Goal: Task Accomplishment & Management: Manage account settings

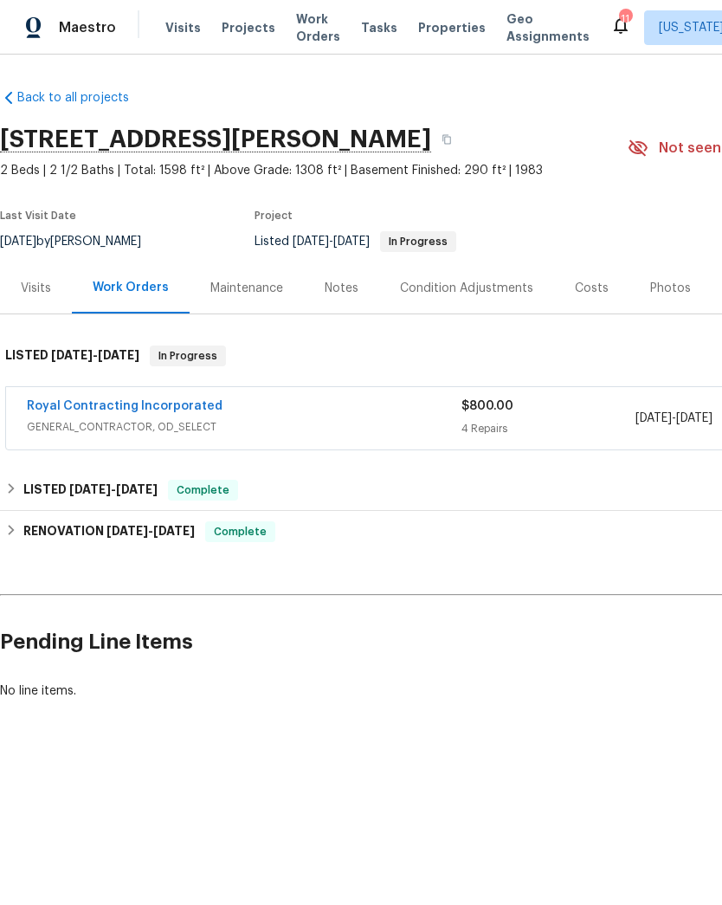
scroll to position [29, 0]
click at [130, 407] on link "Royal Contracting Incorporated" at bounding box center [125, 406] width 196 height 12
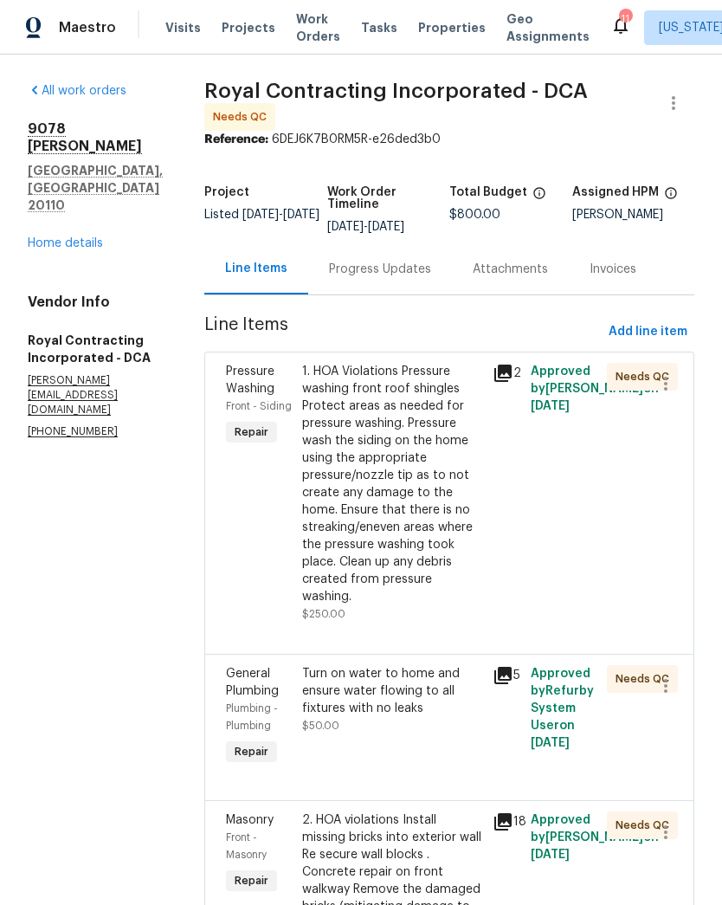
click at [394, 278] on div "Progress Updates" at bounding box center [380, 269] width 102 height 17
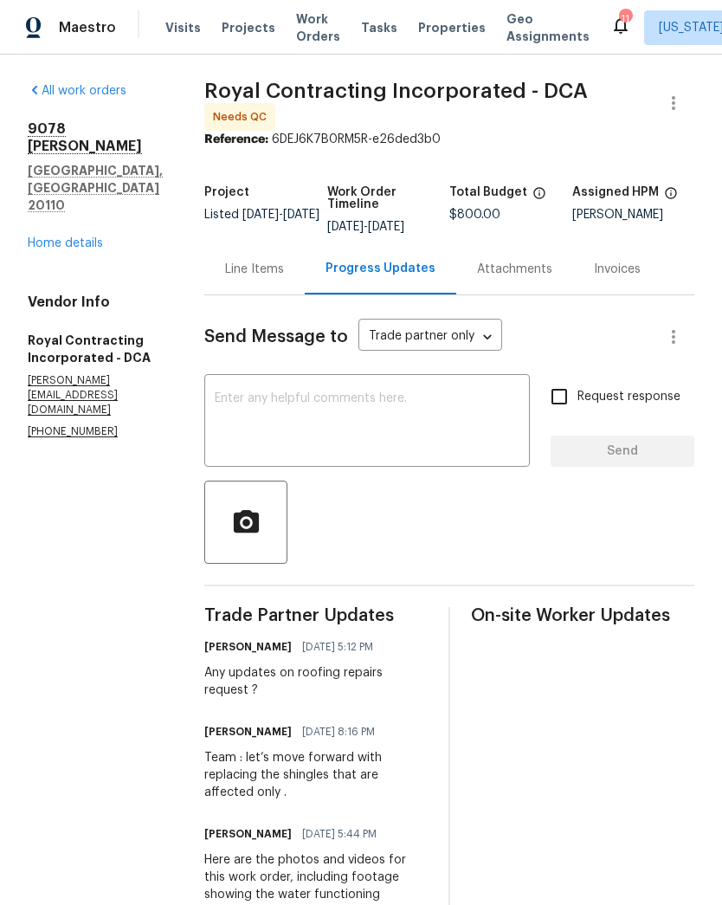
scroll to position [0, 13]
click at [61, 237] on link "Home details" at bounding box center [65, 243] width 75 height 12
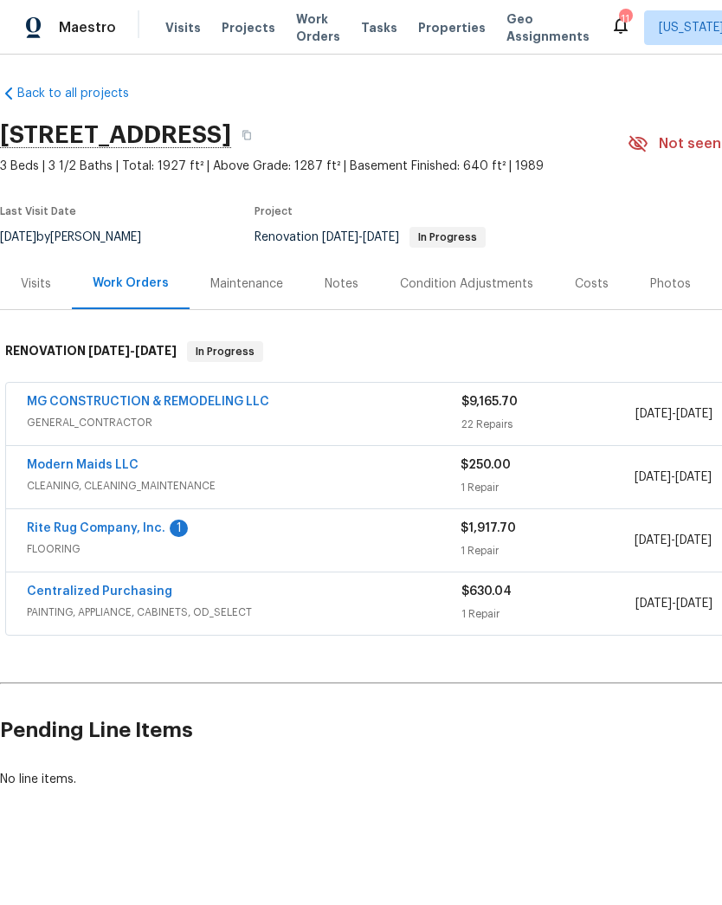
scroll to position [4, 0]
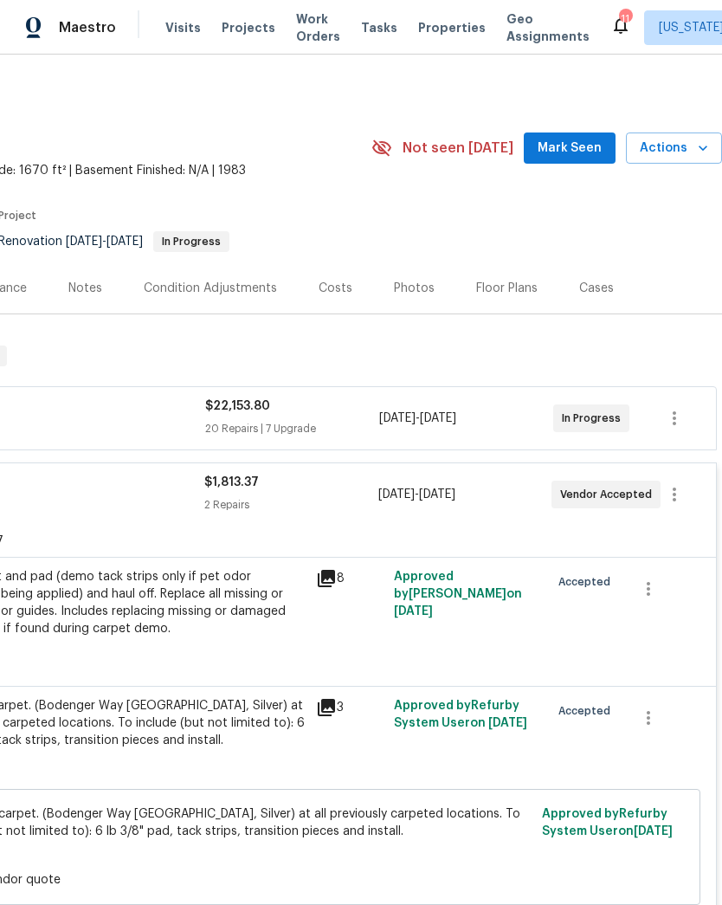
scroll to position [0, 256]
click at [681, 493] on icon "button" at bounding box center [674, 494] width 21 height 21
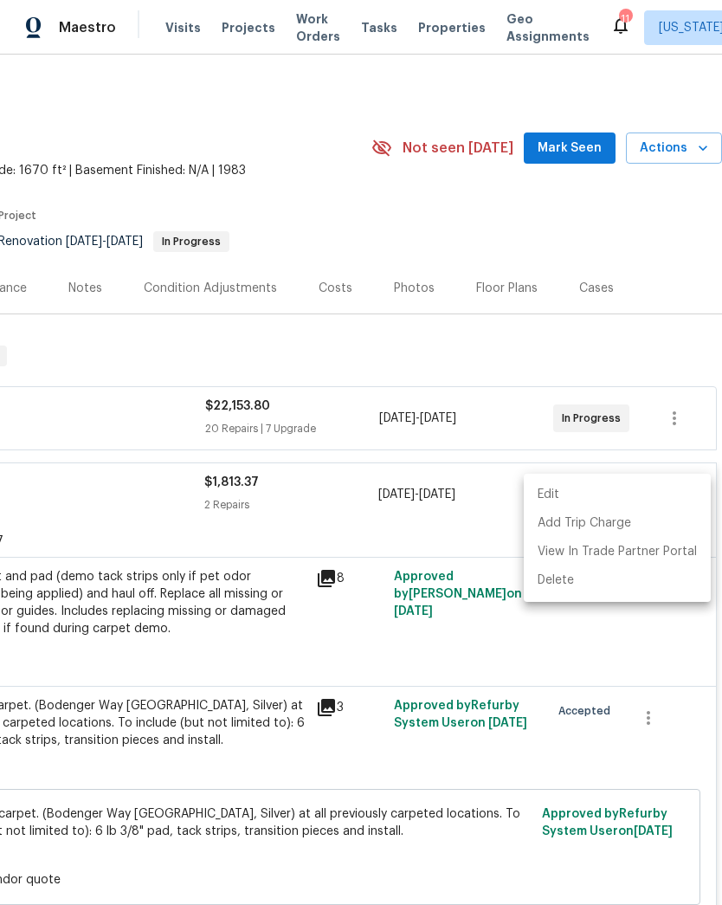
click at [582, 490] on li "Edit" at bounding box center [617, 494] width 187 height 29
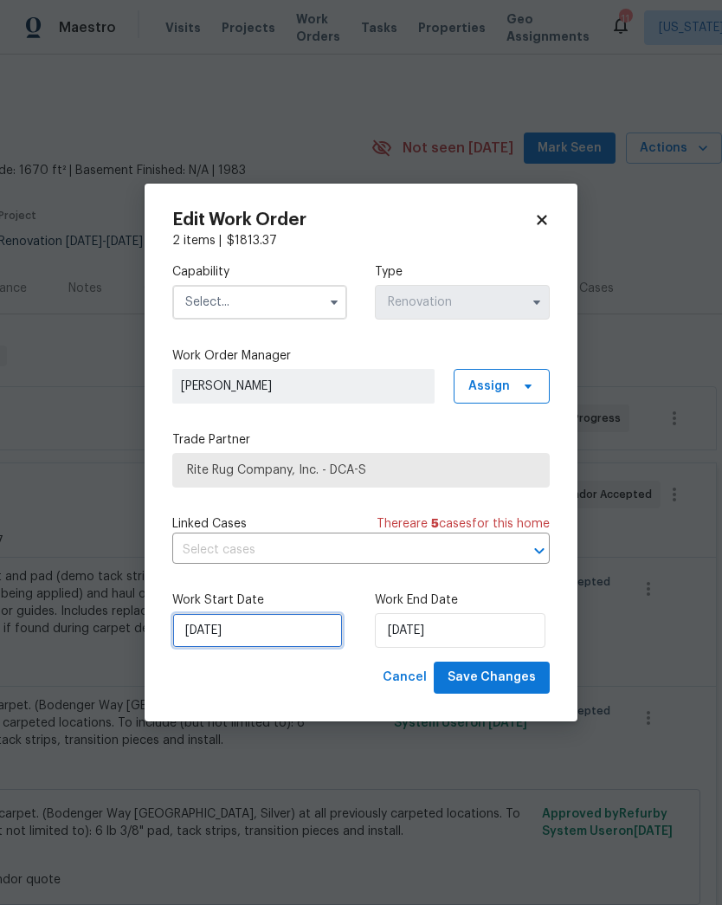
click at [290, 626] on input "9/17/2025" at bounding box center [257, 630] width 171 height 35
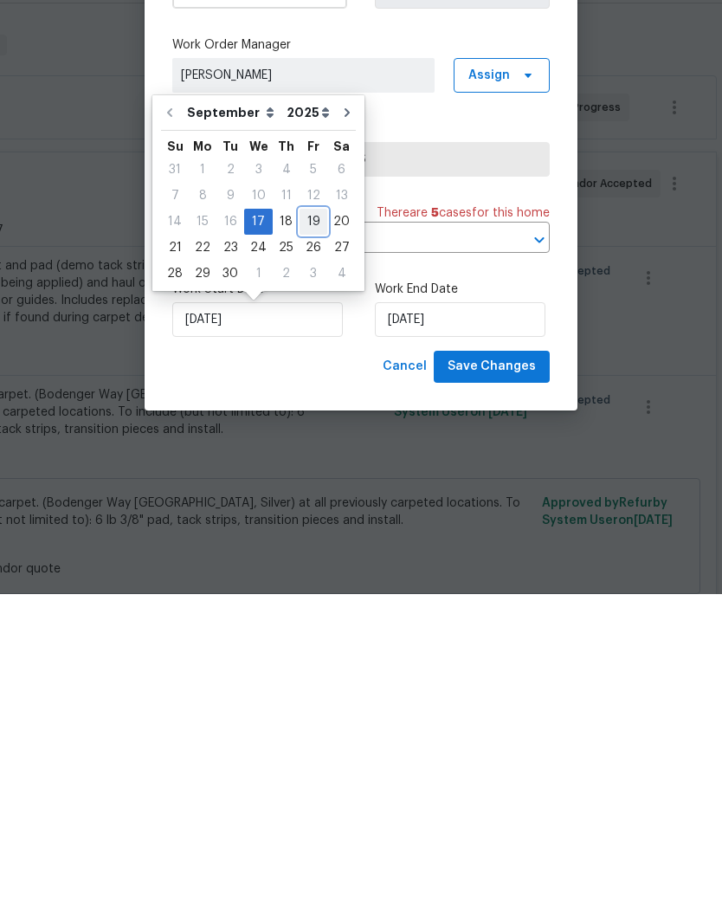
click at [304, 520] on div "19" at bounding box center [314, 532] width 28 height 24
type input "9/19/2025"
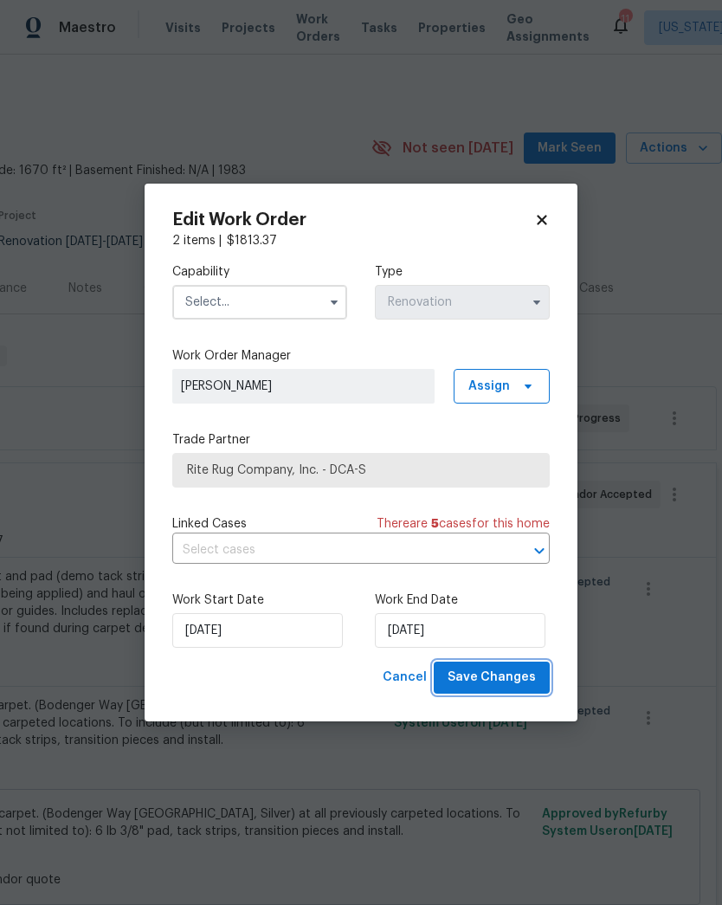
click at [519, 674] on span "Save Changes" at bounding box center [492, 678] width 88 height 22
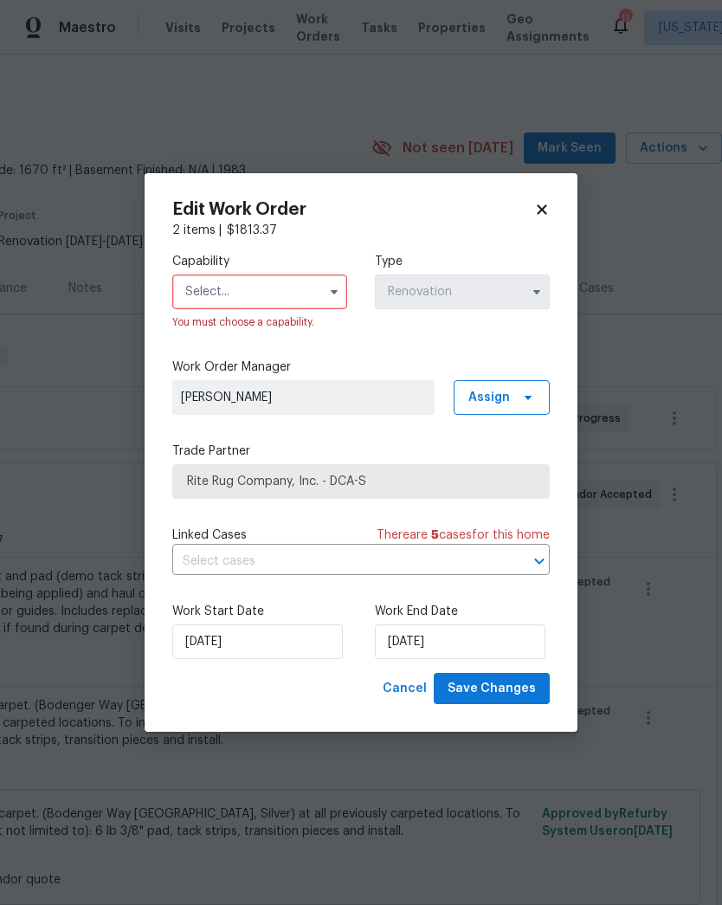
click at [329, 281] on button "button" at bounding box center [334, 291] width 21 height 21
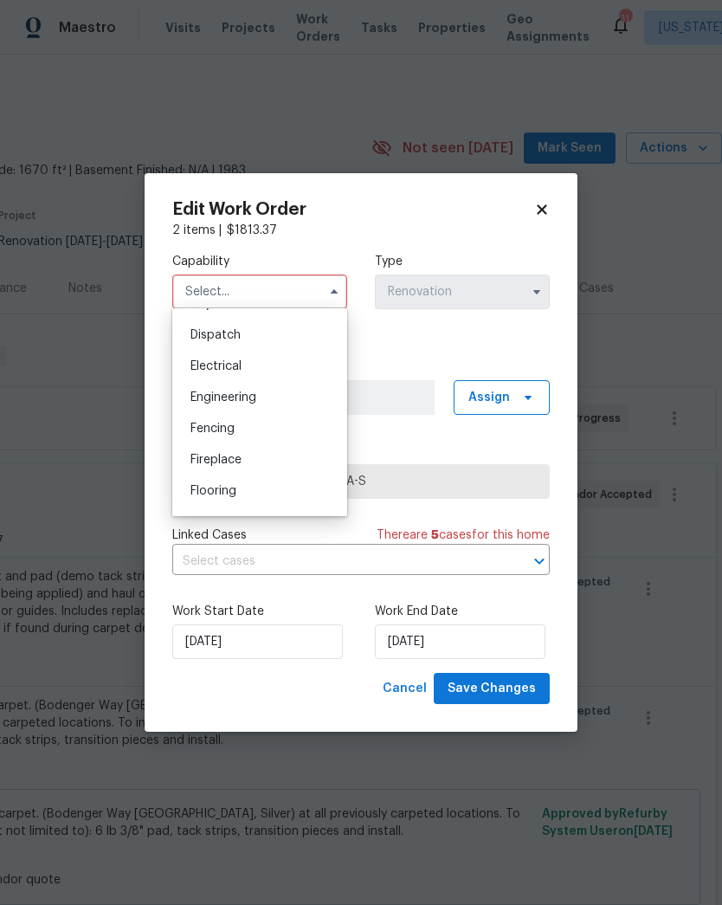
scroll to position [596, 0]
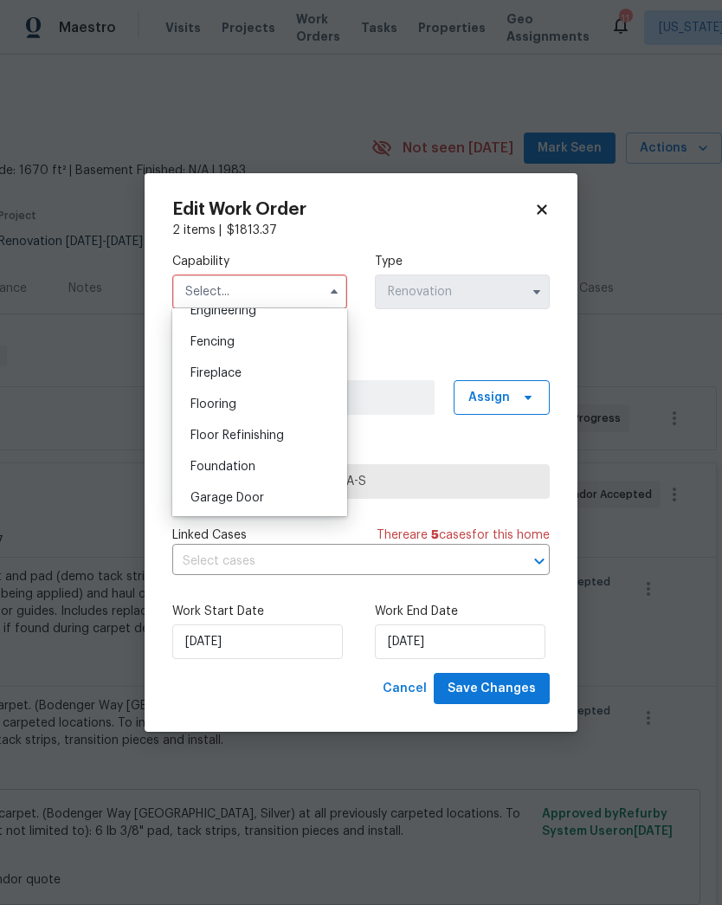
click at [265, 400] on div "Flooring" at bounding box center [260, 404] width 166 height 31
type input "Flooring"
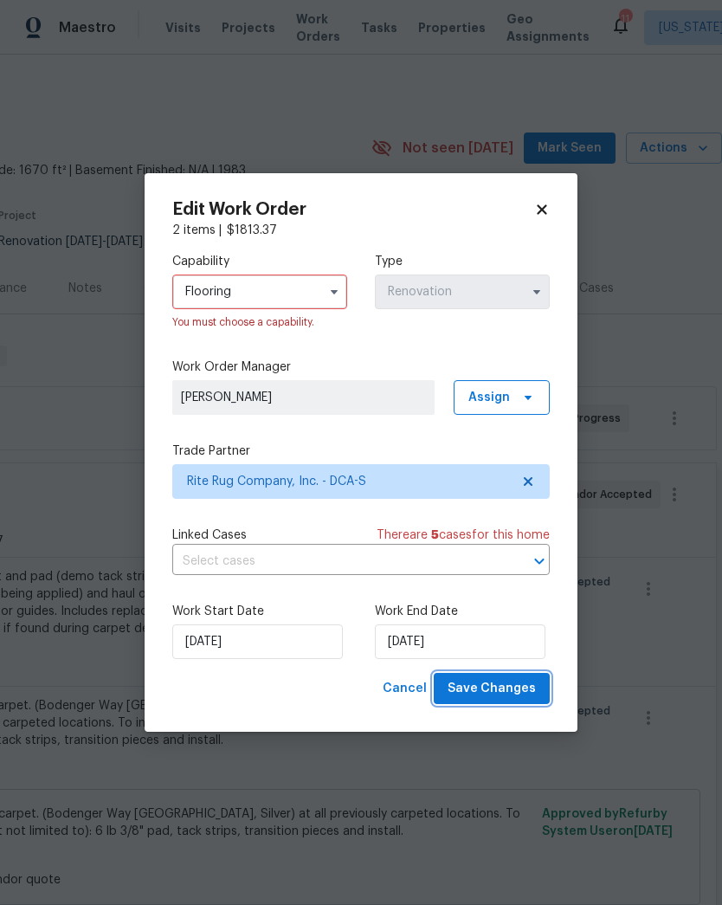
click at [498, 694] on span "Save Changes" at bounding box center [492, 689] width 88 height 22
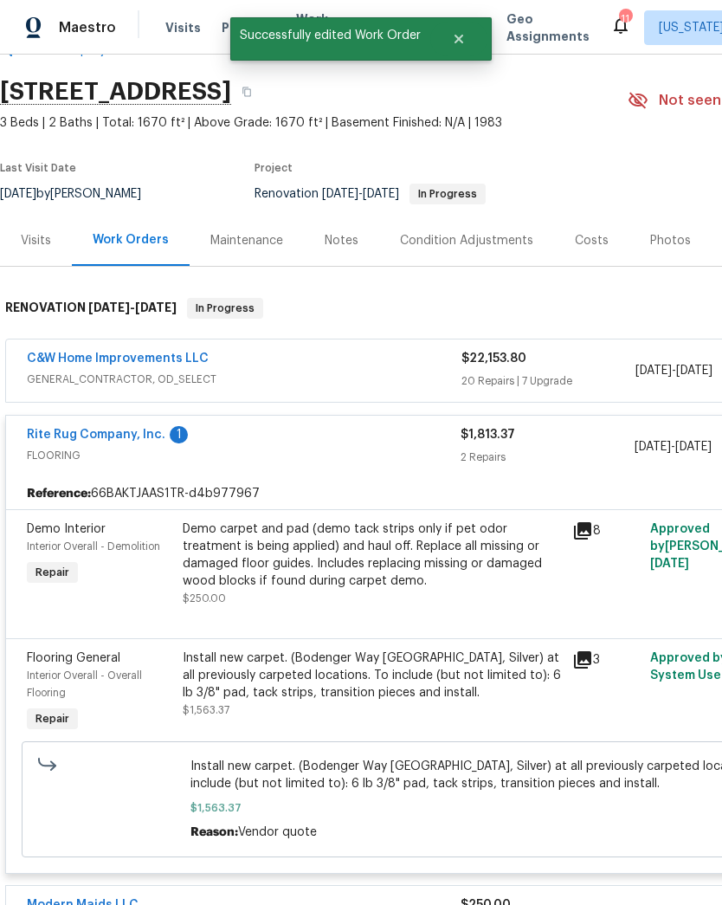
scroll to position [48, 0]
click at [108, 428] on link "Rite Rug Company, Inc." at bounding box center [96, 434] width 138 height 12
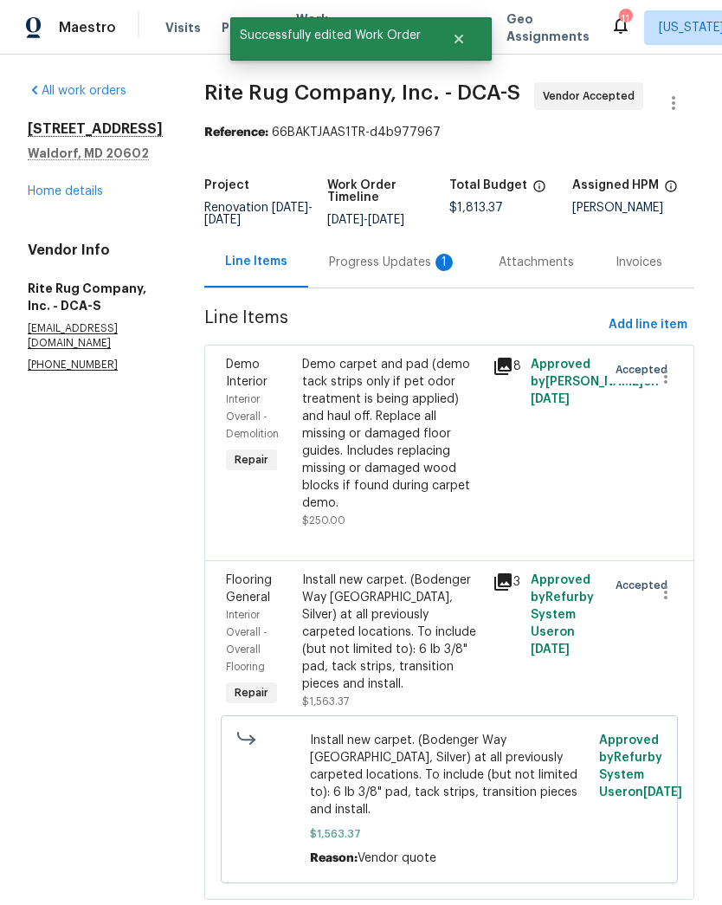
click at [381, 264] on div "Progress Updates 1" at bounding box center [393, 262] width 128 height 17
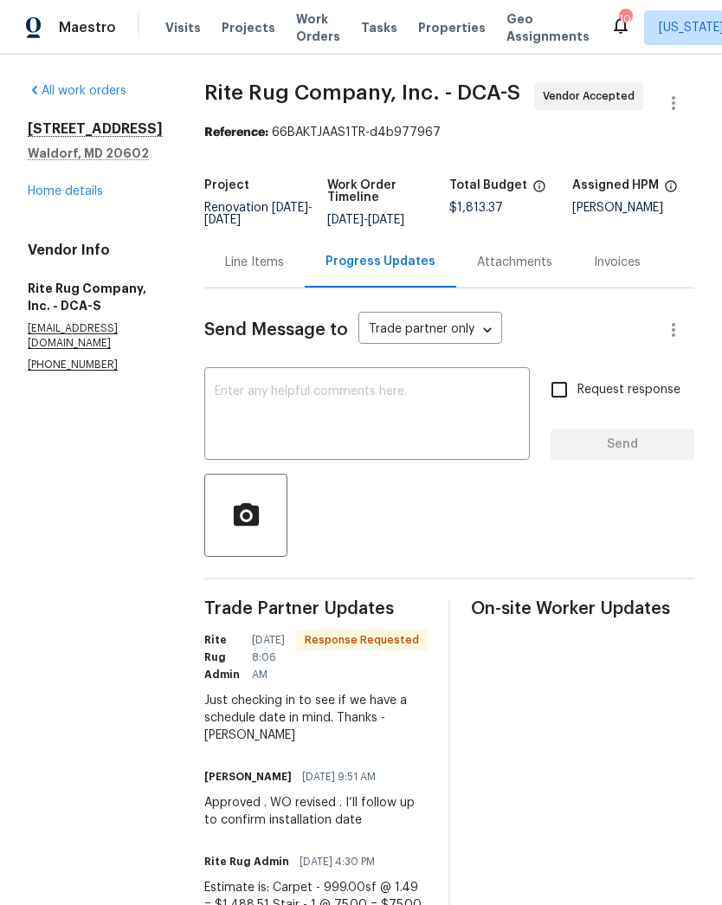
click at [408, 422] on textarea at bounding box center [367, 415] width 305 height 61
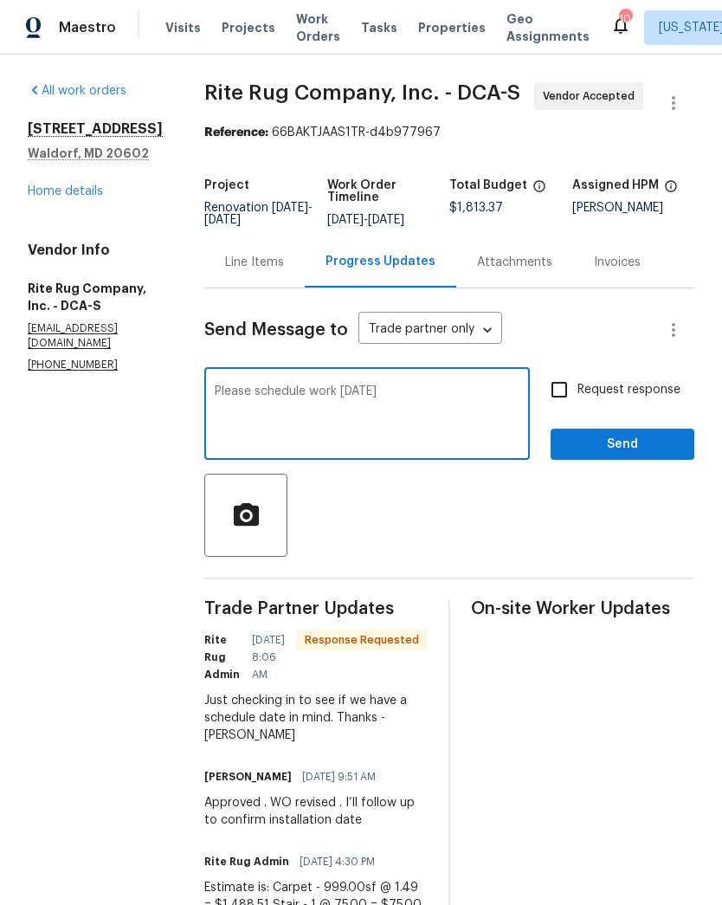
type textarea "Please schedule work Friday 9/19"
click at [549, 399] on input "Request response" at bounding box center [559, 389] width 36 height 36
checkbox input "true"
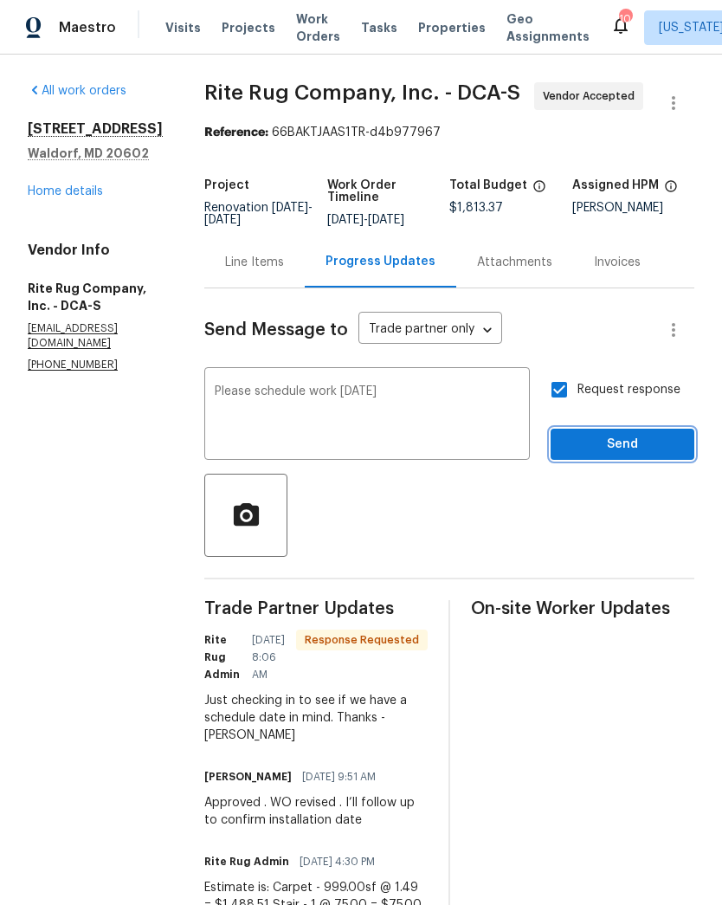
click at [632, 445] on span "Send" at bounding box center [622, 445] width 116 height 22
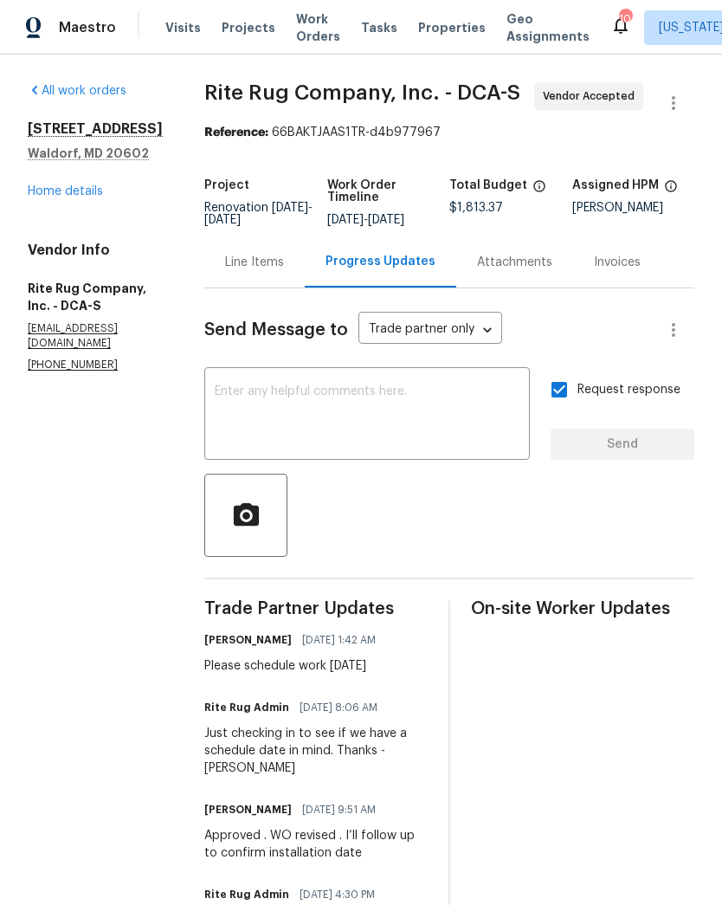
click at [78, 206] on div "All work orders 2337 Vale Ct Waldorf, MD 20602 Home details Vendor Info Rite Ru…" at bounding box center [95, 227] width 135 height 290
click at [53, 190] on link "Home details" at bounding box center [65, 191] width 75 height 12
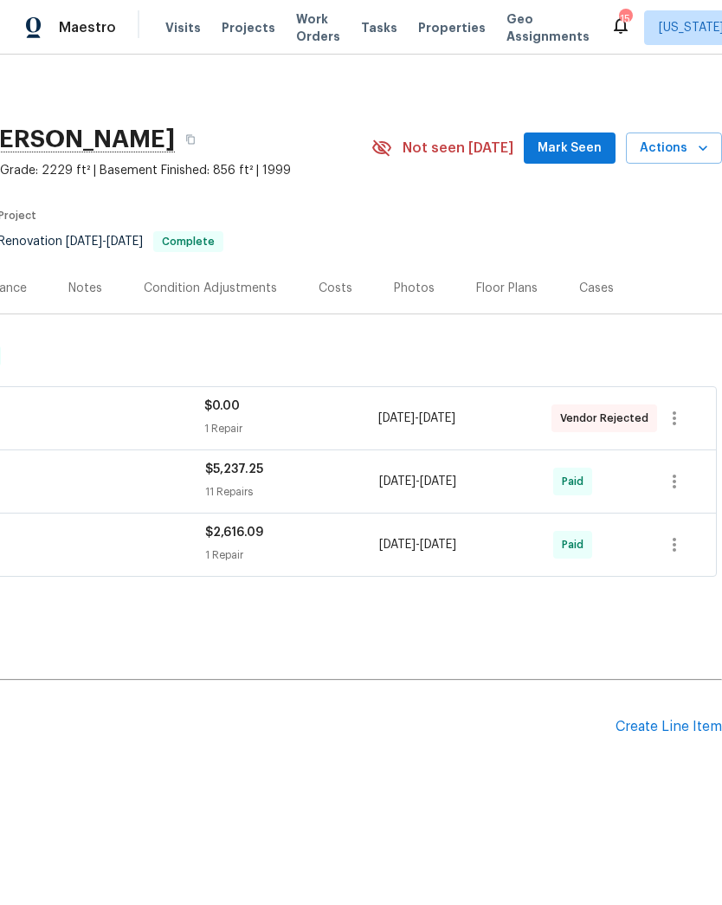
scroll to position [0, 256]
